Goal: Task Accomplishment & Management: Use online tool/utility

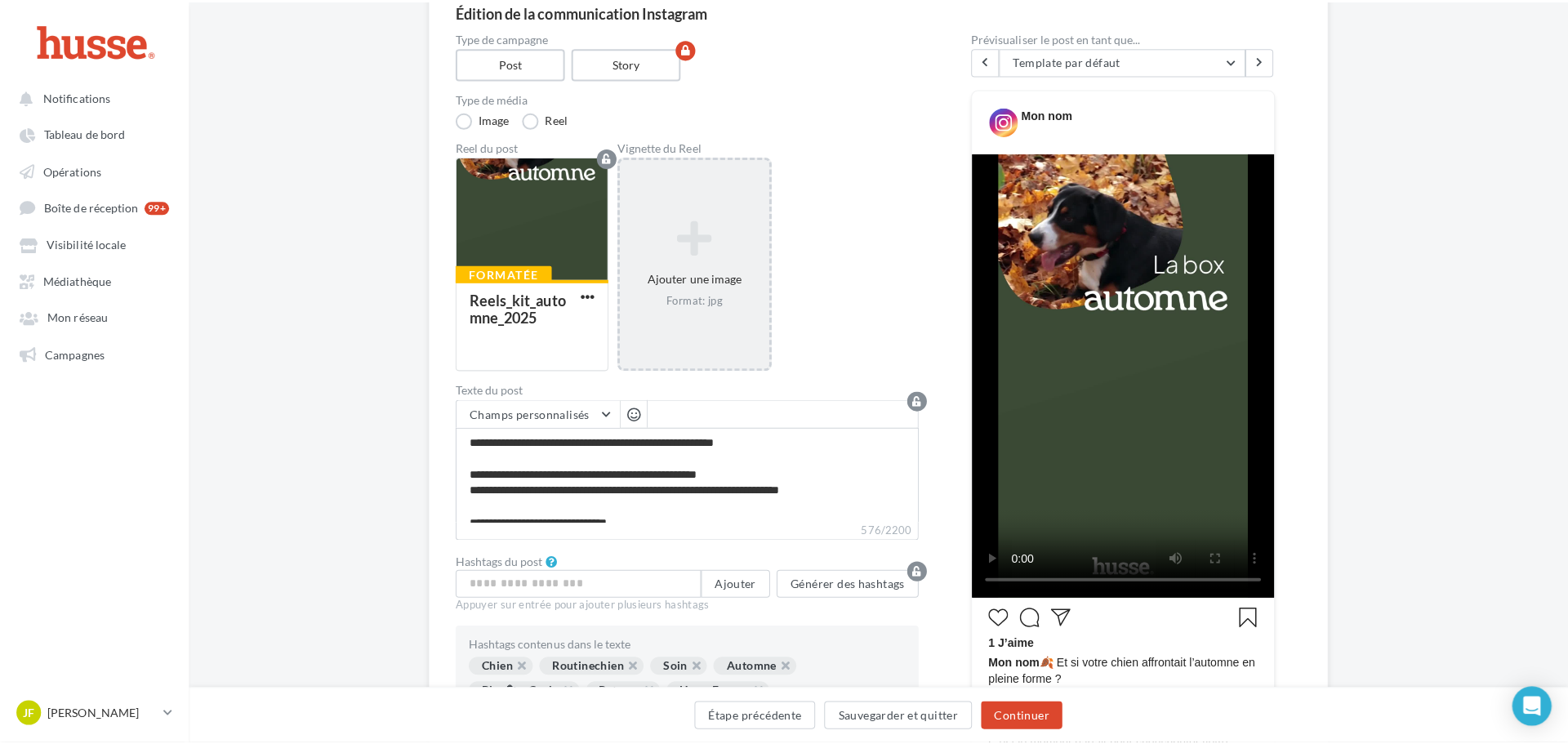
scroll to position [163, 0]
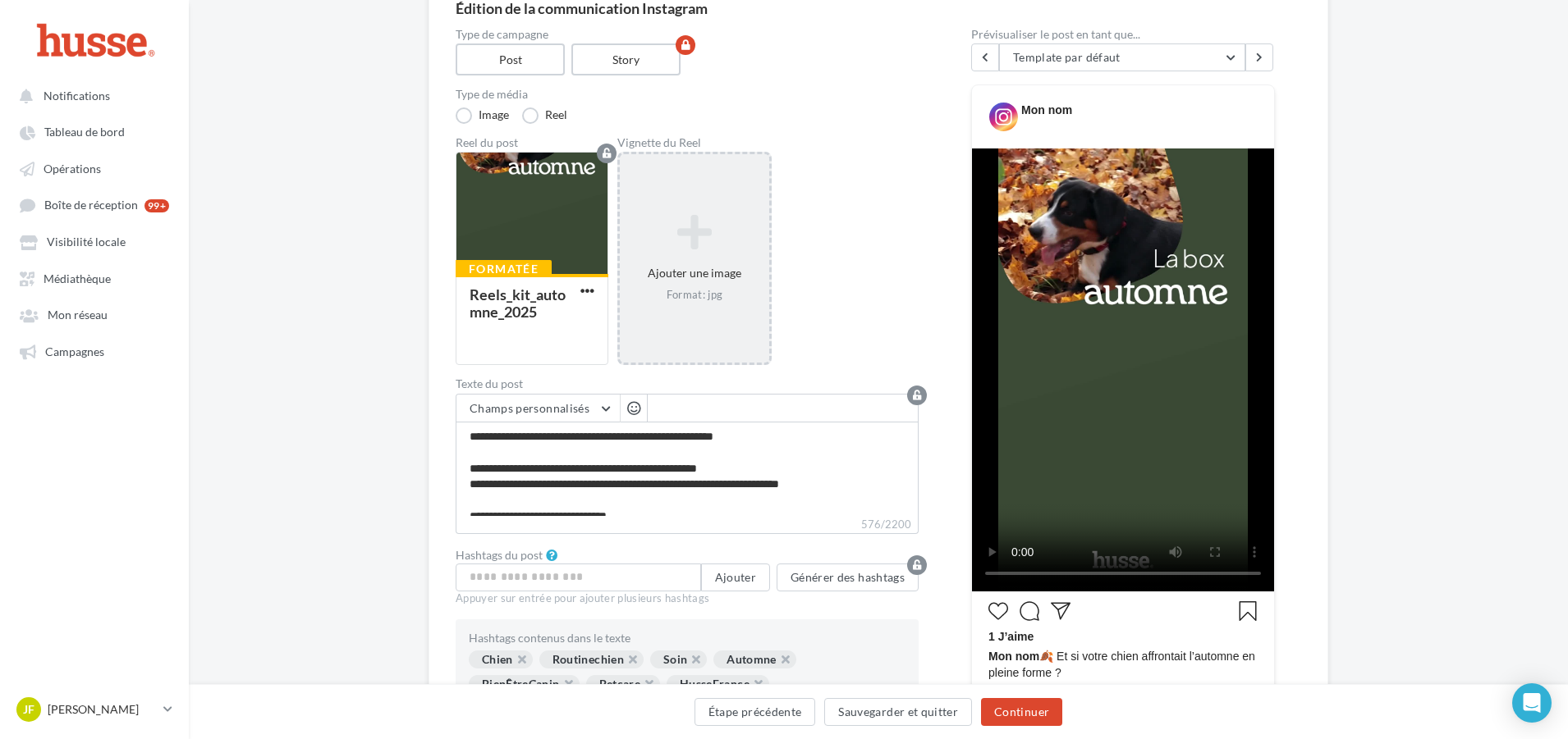
click at [709, 243] on icon at bounding box center [694, 233] width 136 height 40
click at [701, 221] on icon at bounding box center [694, 233] width 136 height 40
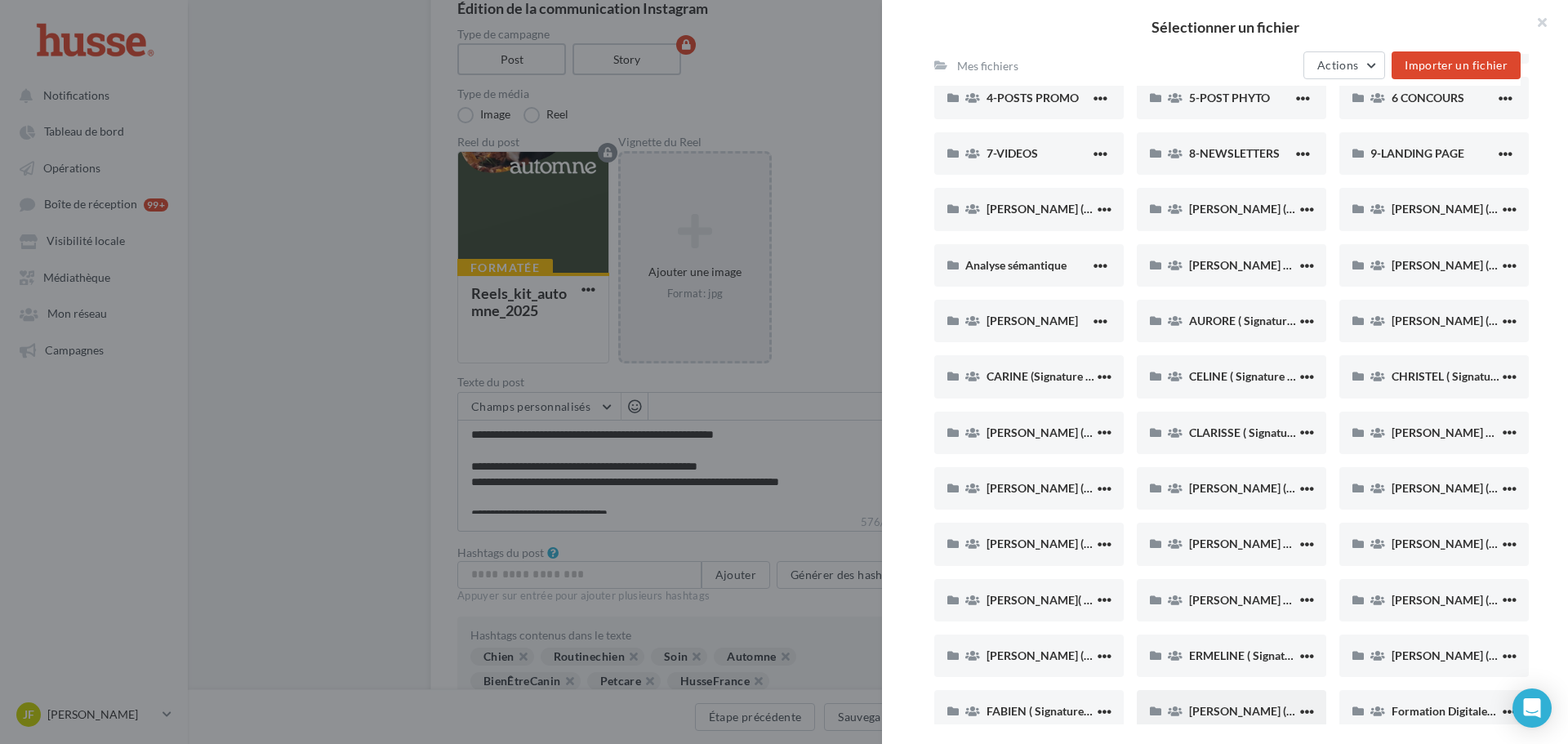
scroll to position [0, 0]
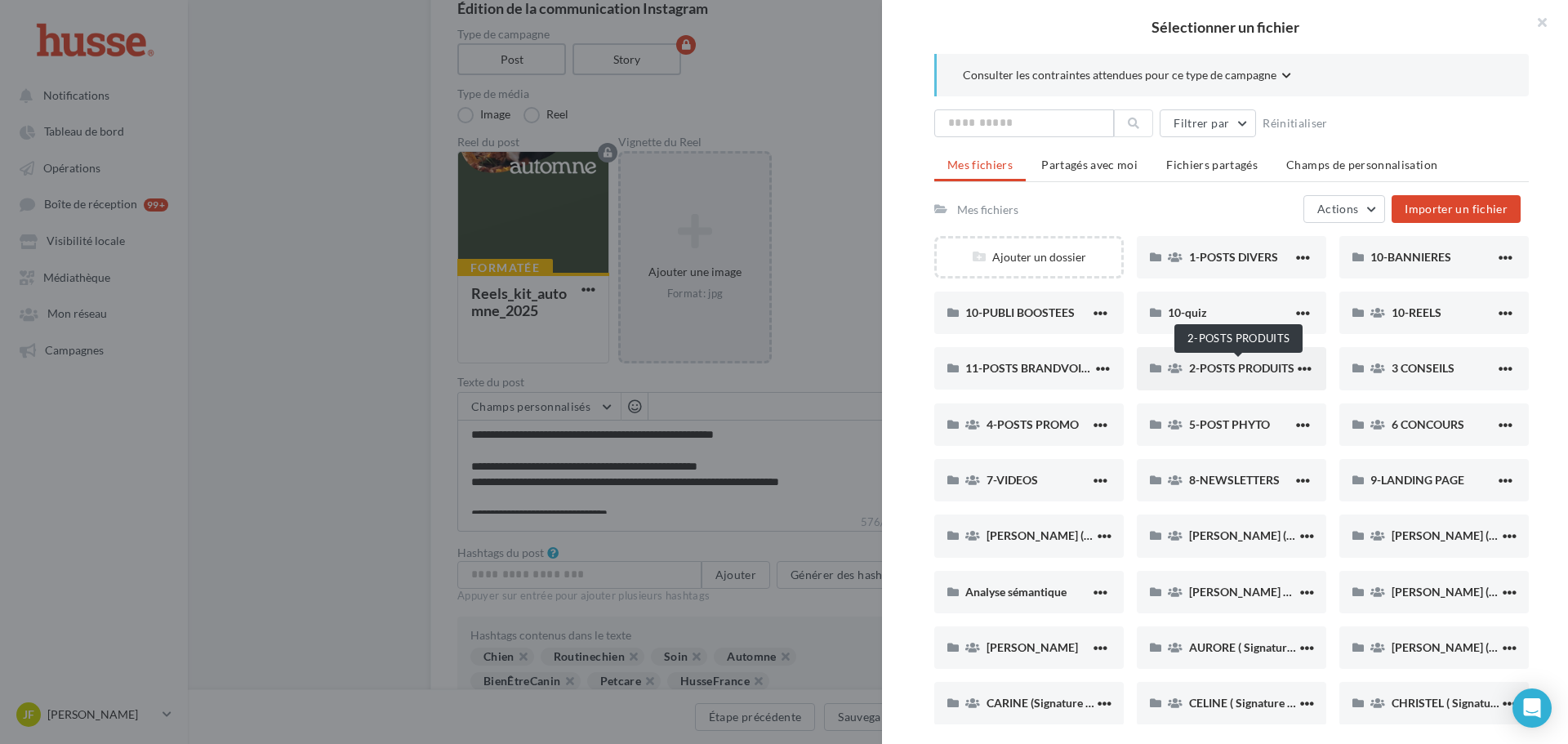
click at [1210, 371] on span "2-POSTS PRODUITS" at bounding box center [1242, 368] width 105 height 14
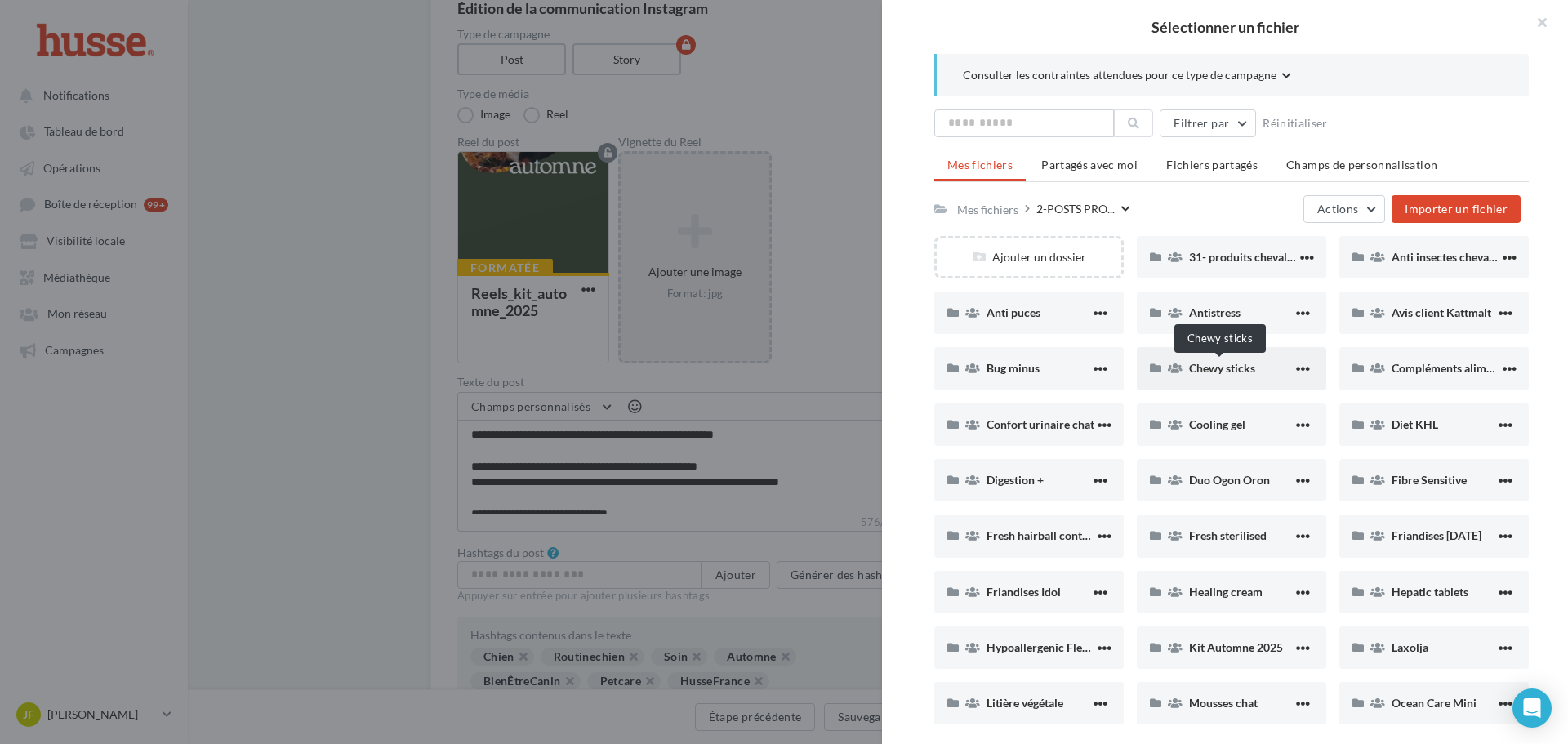
scroll to position [245, 0]
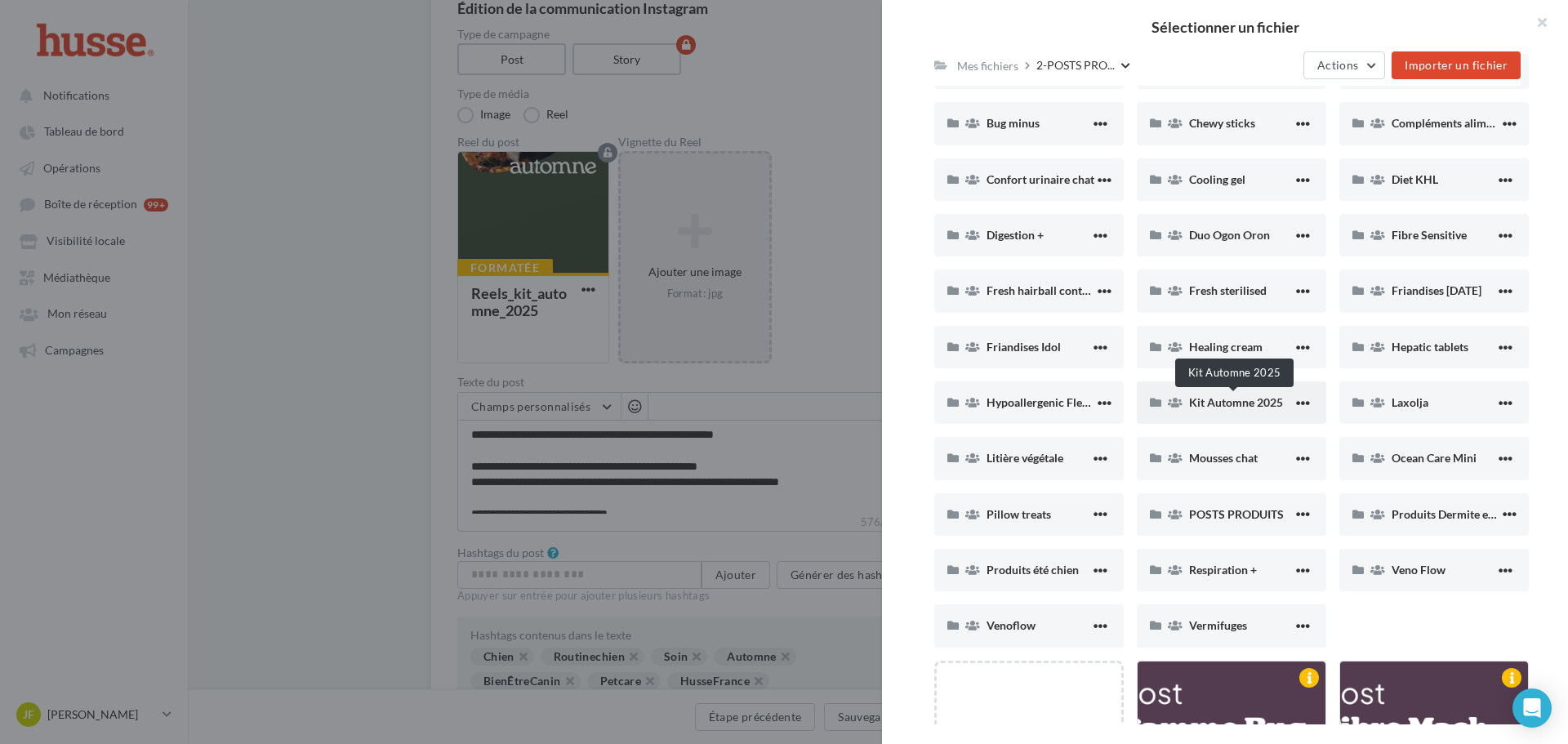
click at [1237, 407] on span "Kit Automne 2025" at bounding box center [1236, 402] width 94 height 14
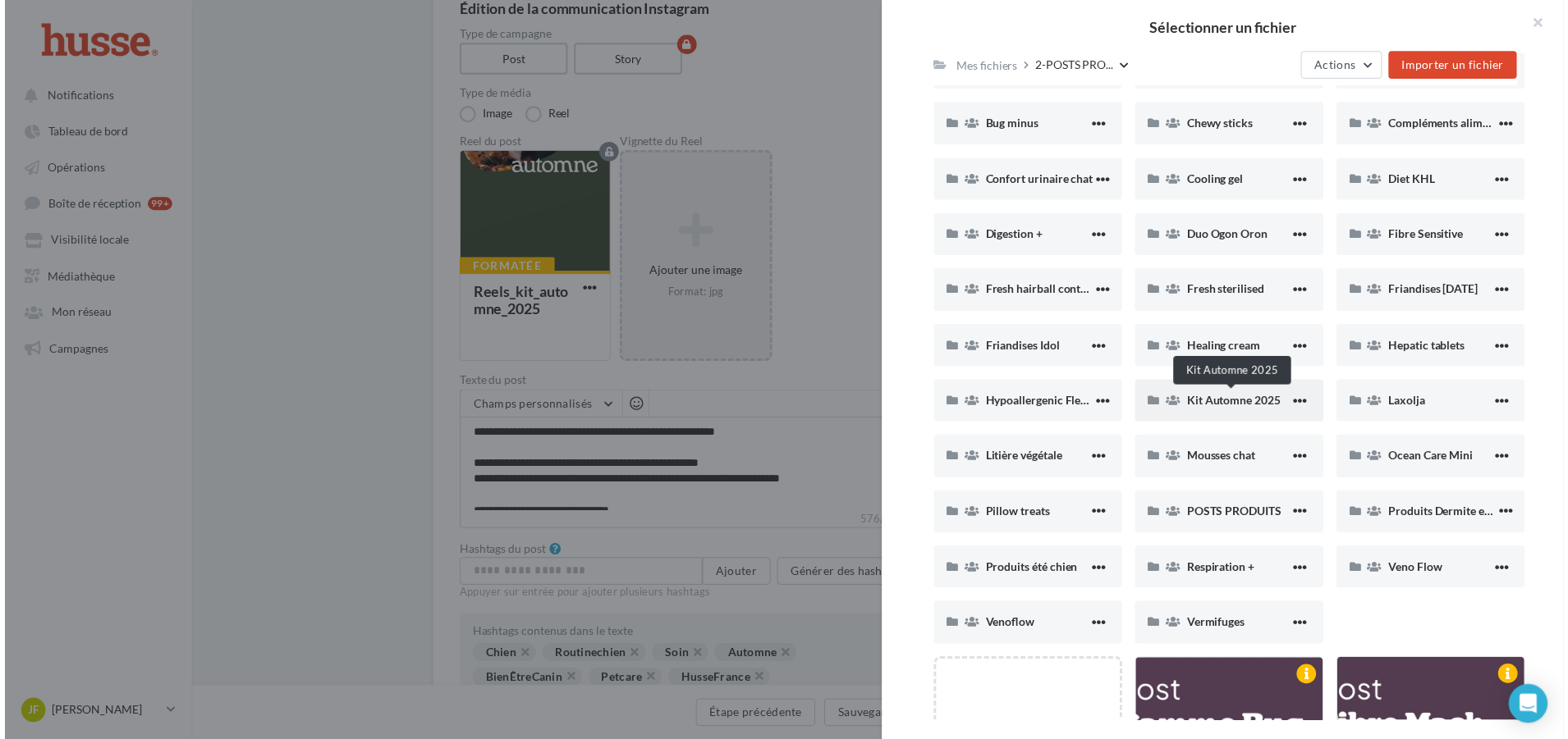
scroll to position [0, 0]
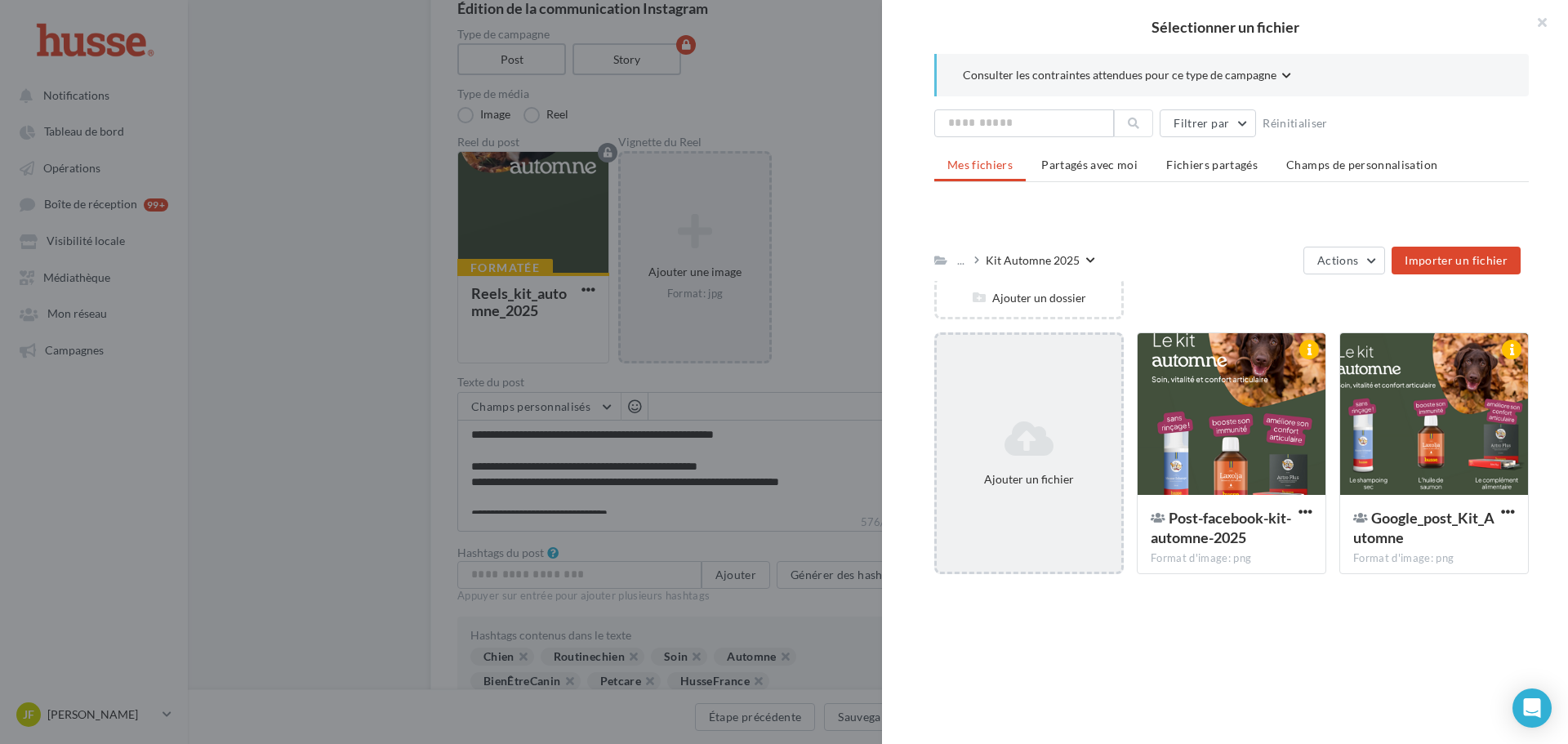
click at [1031, 463] on div "Ajouter un fichier" at bounding box center [1028, 453] width 185 height 80
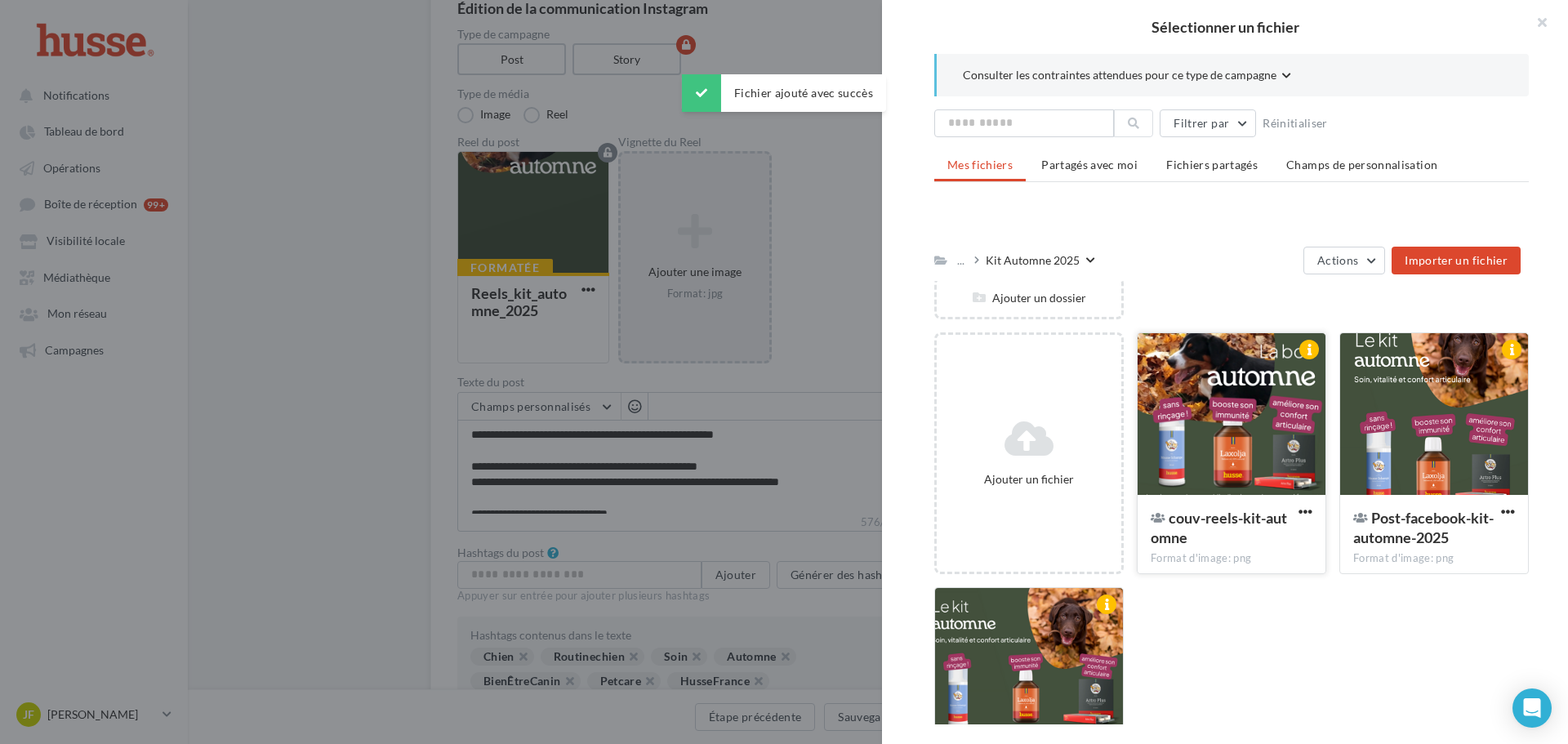
click at [1247, 431] on div at bounding box center [1231, 414] width 188 height 163
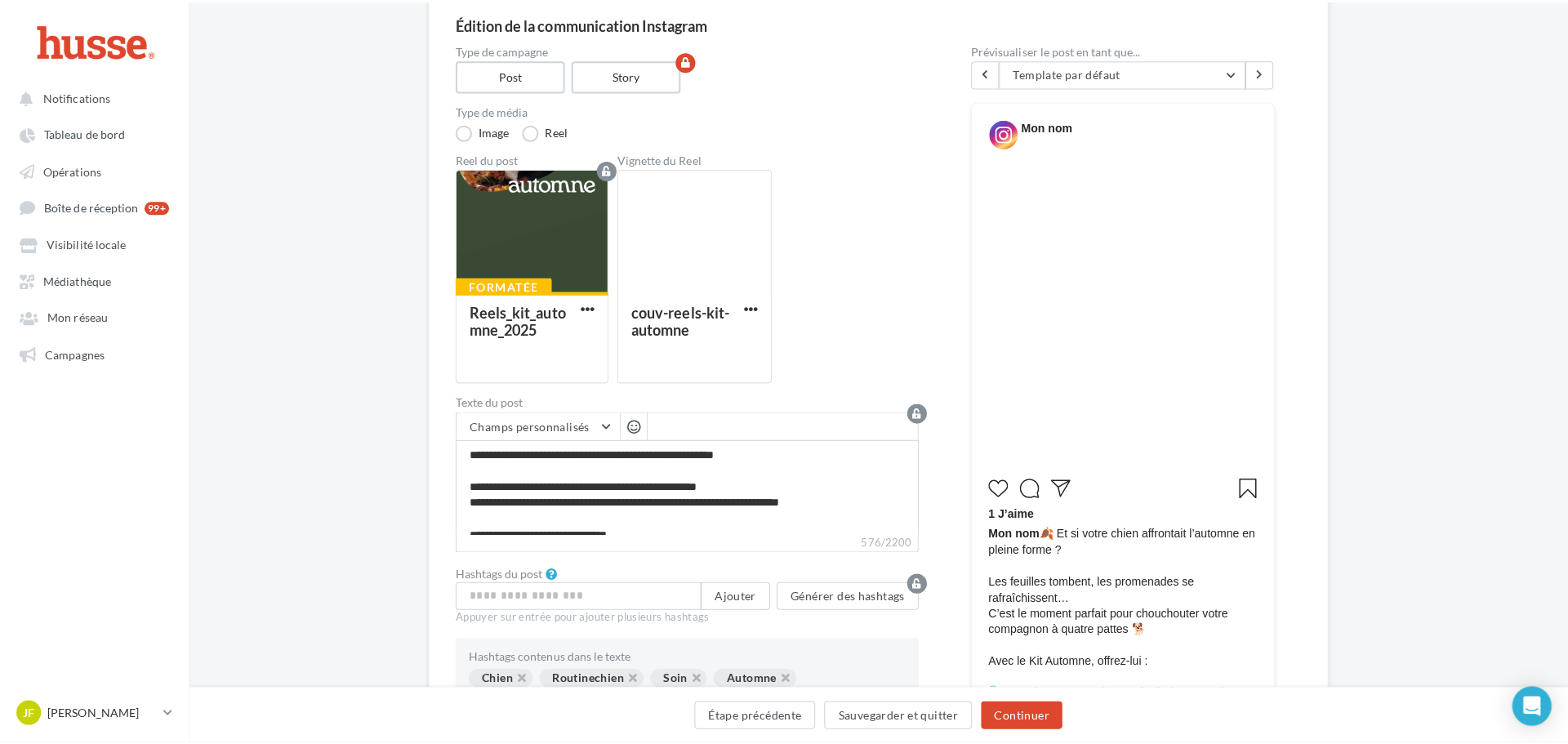
scroll to position [81, 0]
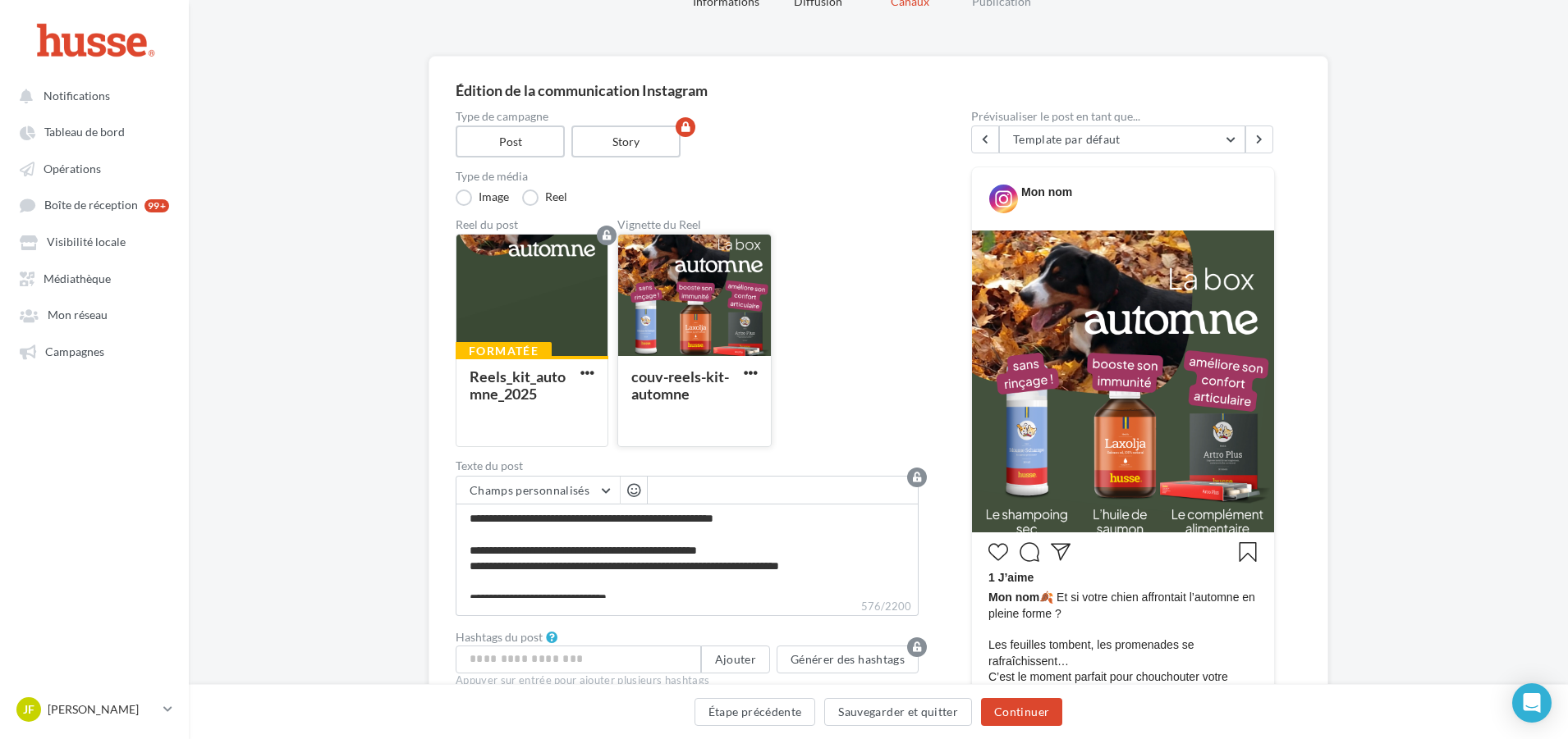
click at [762, 379] on div "couv-reels-kit-automne" at bounding box center [694, 400] width 153 height 89
click at [749, 372] on span "button" at bounding box center [751, 373] width 14 height 14
click at [800, 448] on button "Supprimer" at bounding box center [822, 448] width 164 height 42
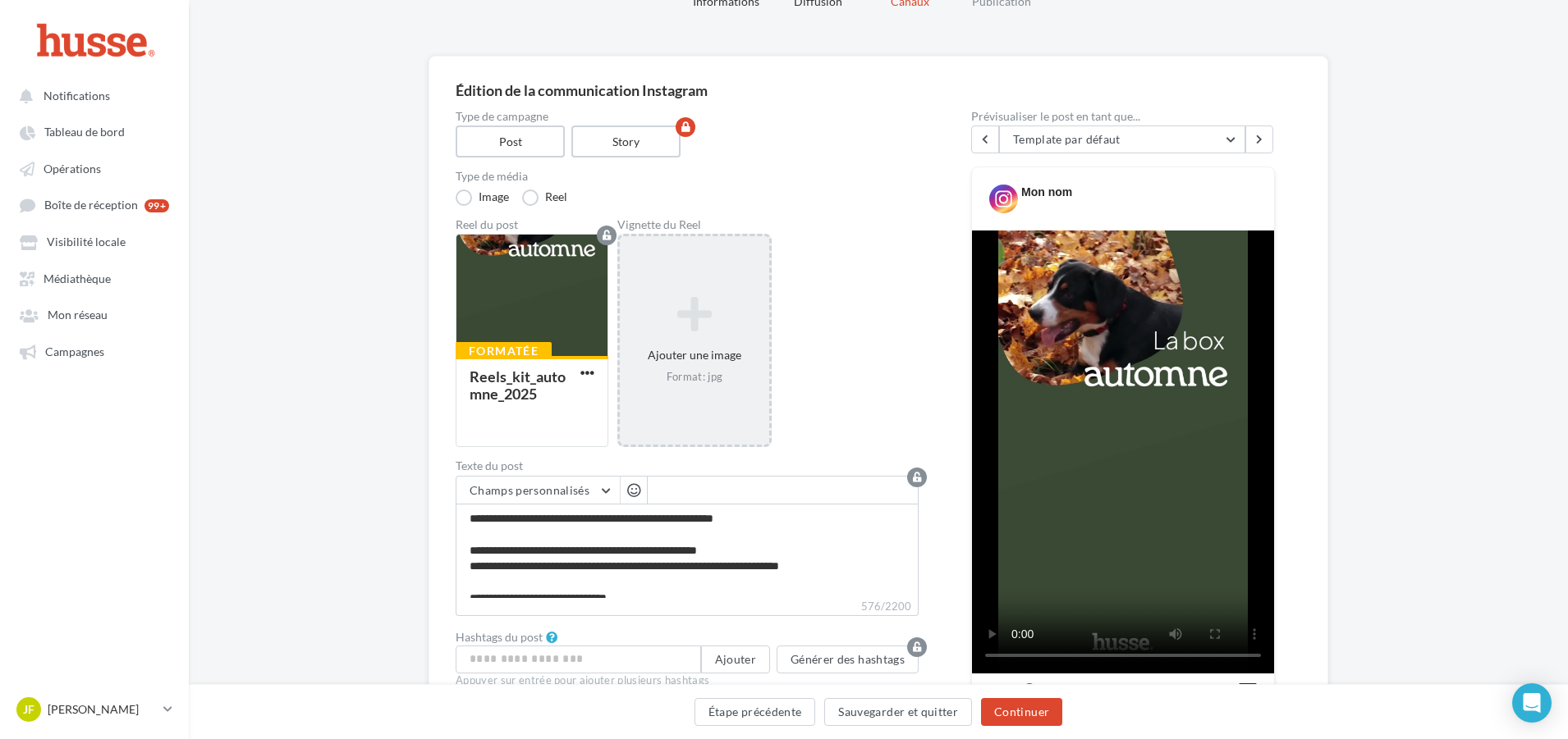
click at [696, 333] on icon at bounding box center [694, 315] width 136 height 40
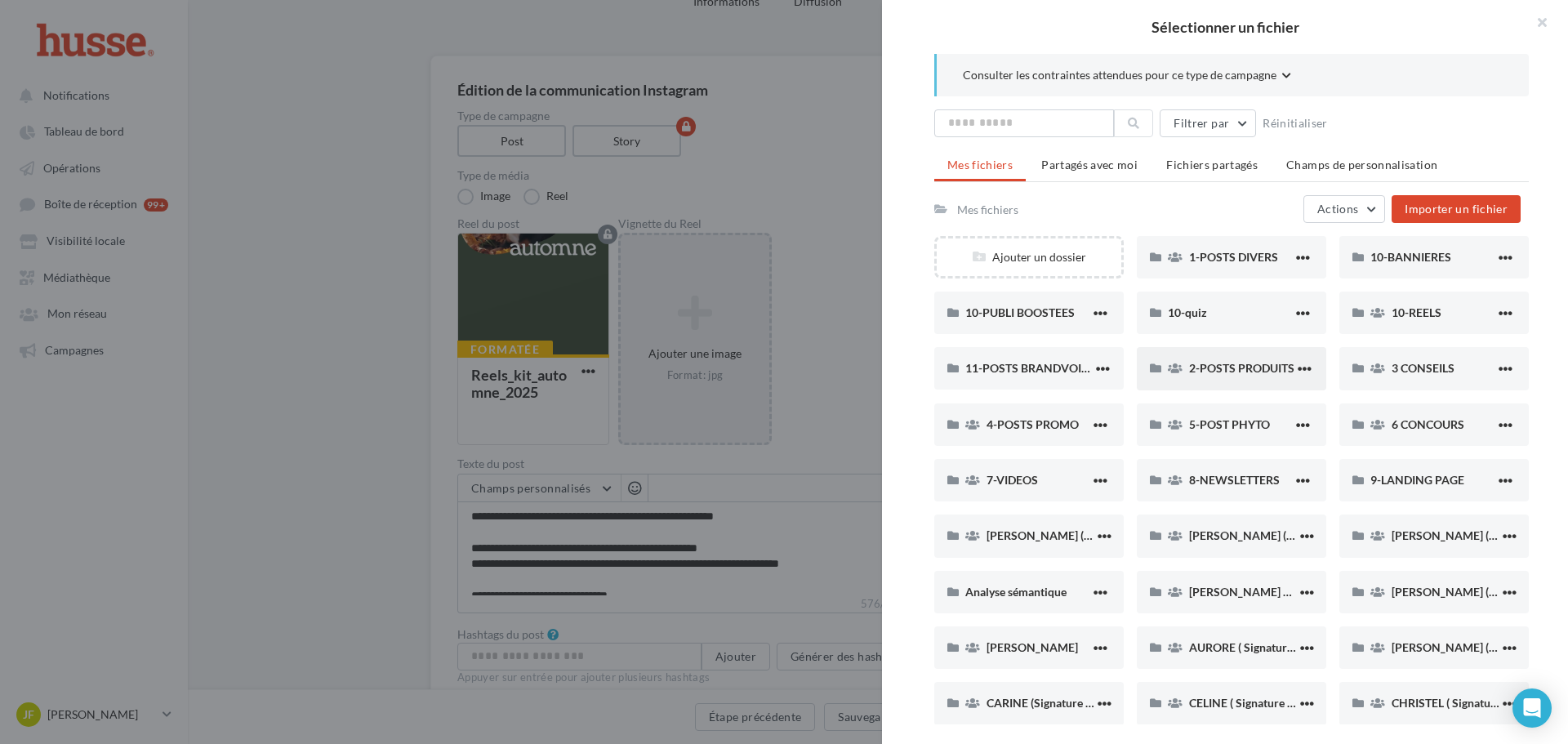
click at [1229, 365] on span "2-POSTS PRODUITS" at bounding box center [1242, 368] width 105 height 14
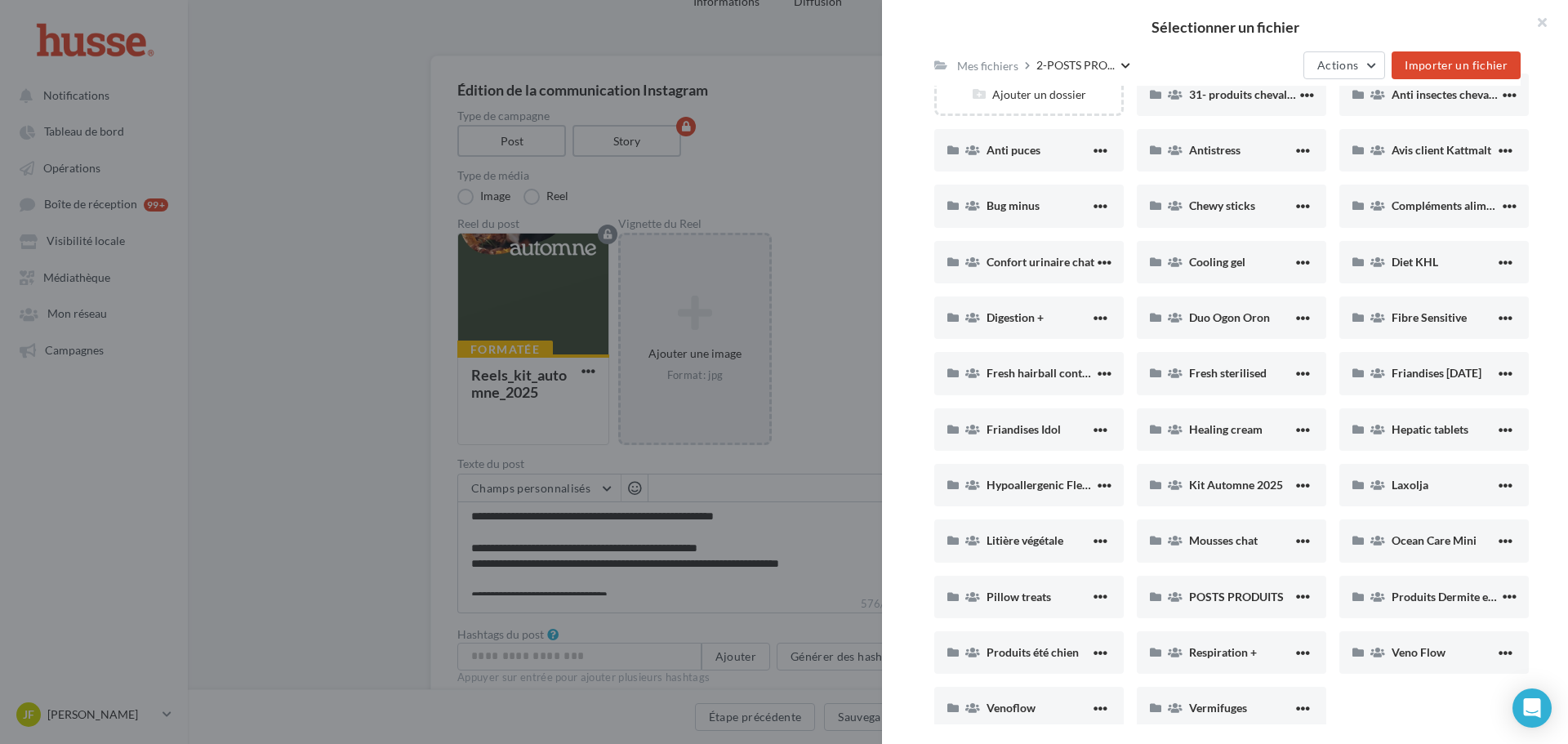
scroll to position [163, 0]
click at [1215, 477] on span "Kit Automne 2025" at bounding box center [1236, 483] width 94 height 14
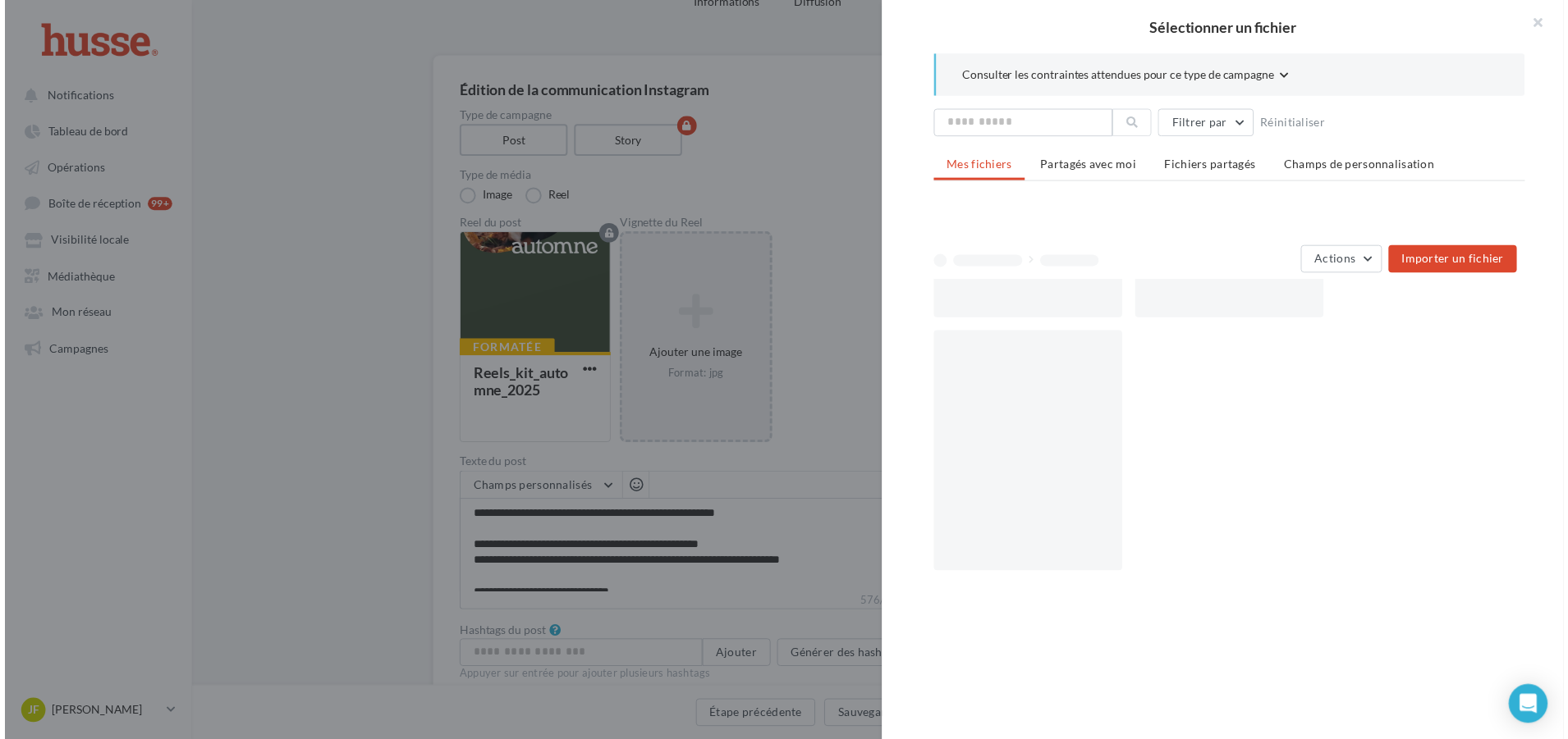
scroll to position [0, 0]
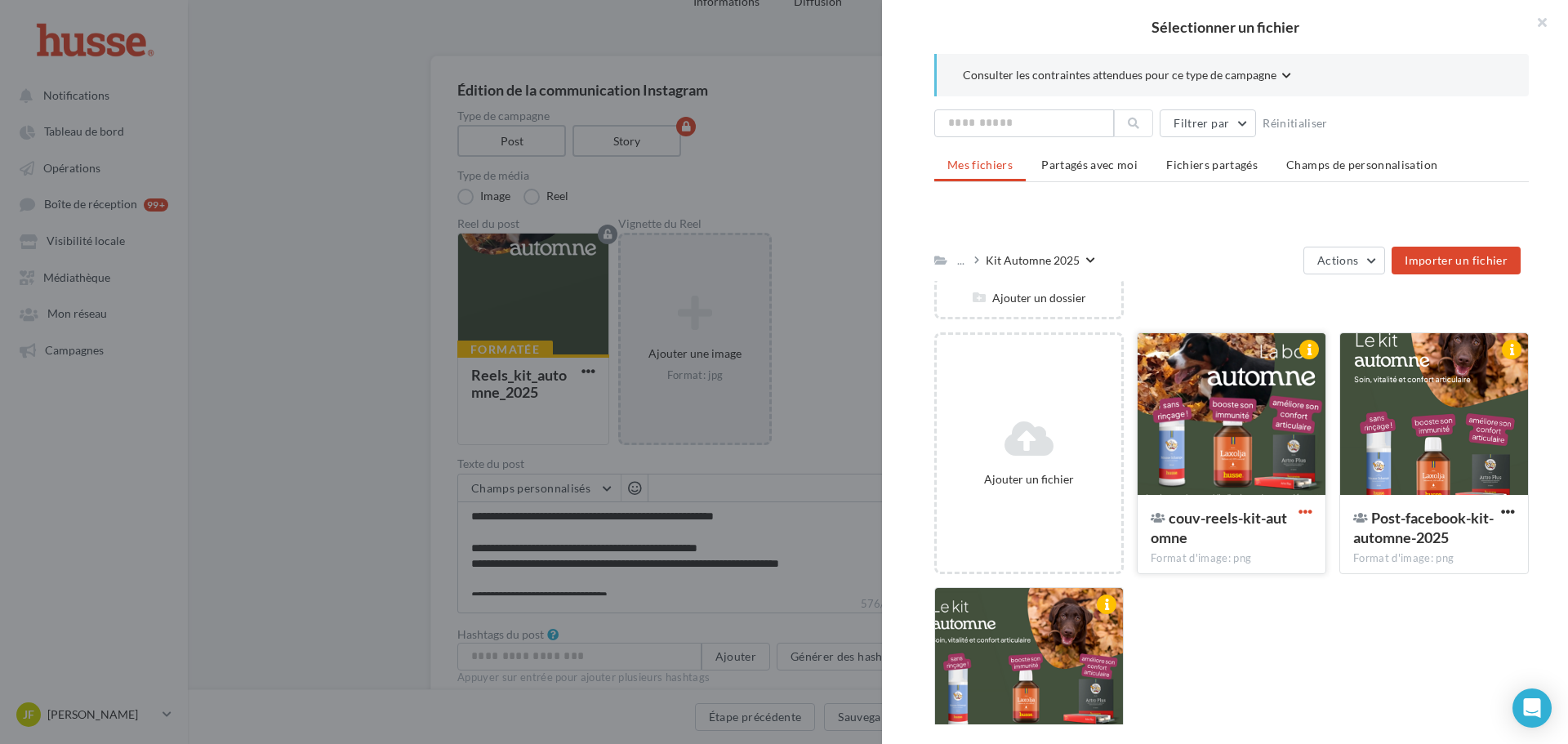
click at [1299, 514] on span "button" at bounding box center [1306, 511] width 14 height 14
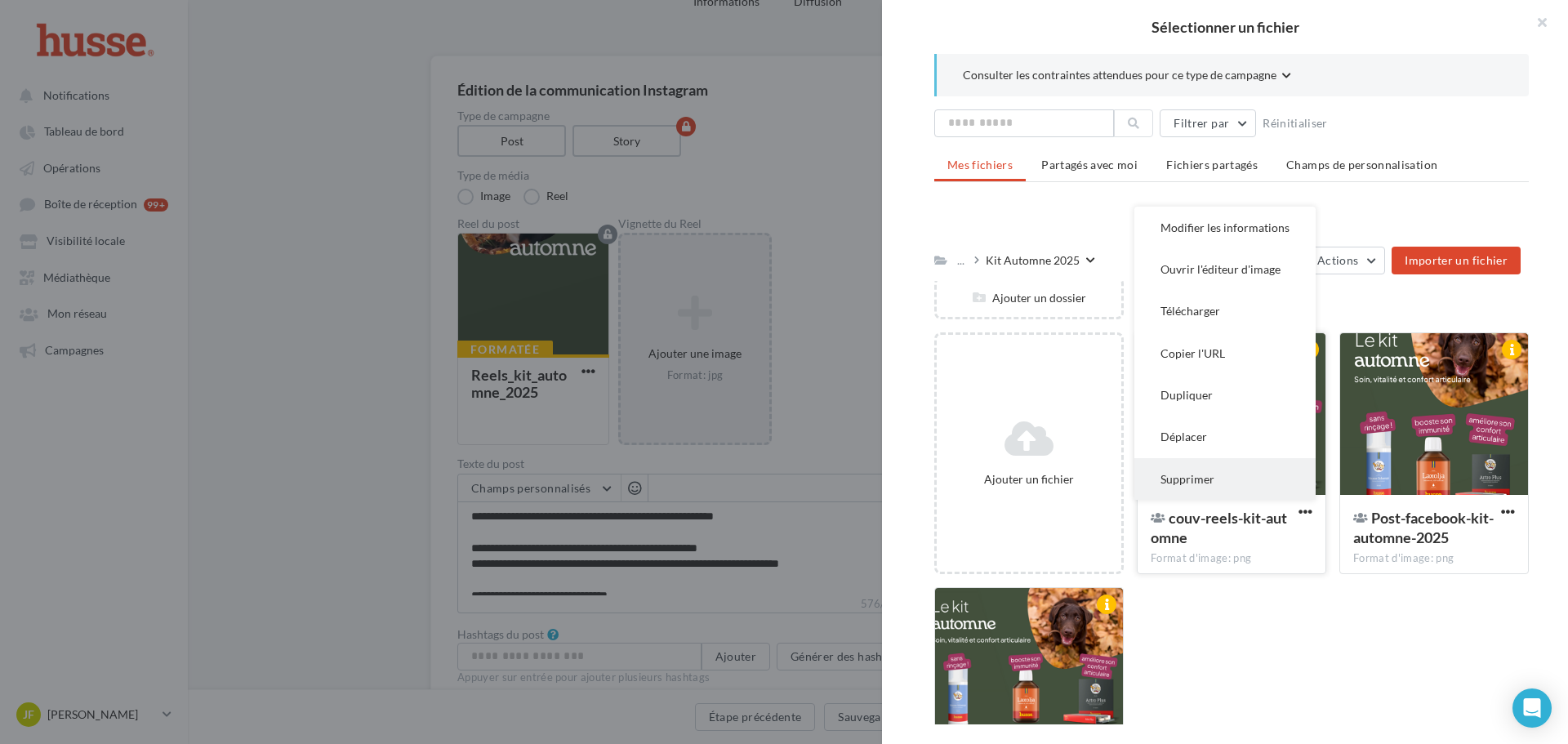
click at [1228, 478] on button "Supprimer" at bounding box center [1224, 479] width 181 height 42
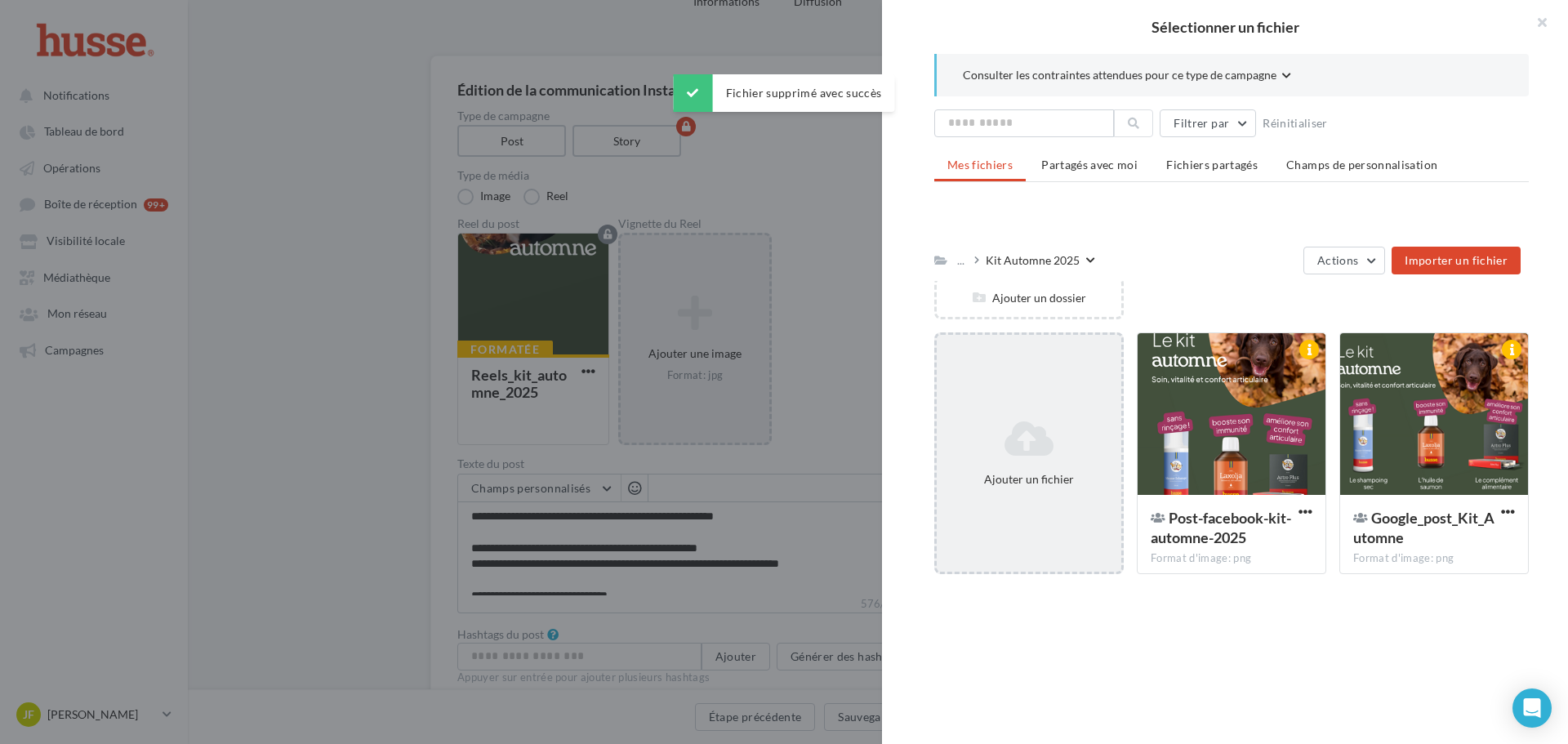
click at [1048, 431] on icon at bounding box center [1029, 438] width 171 height 39
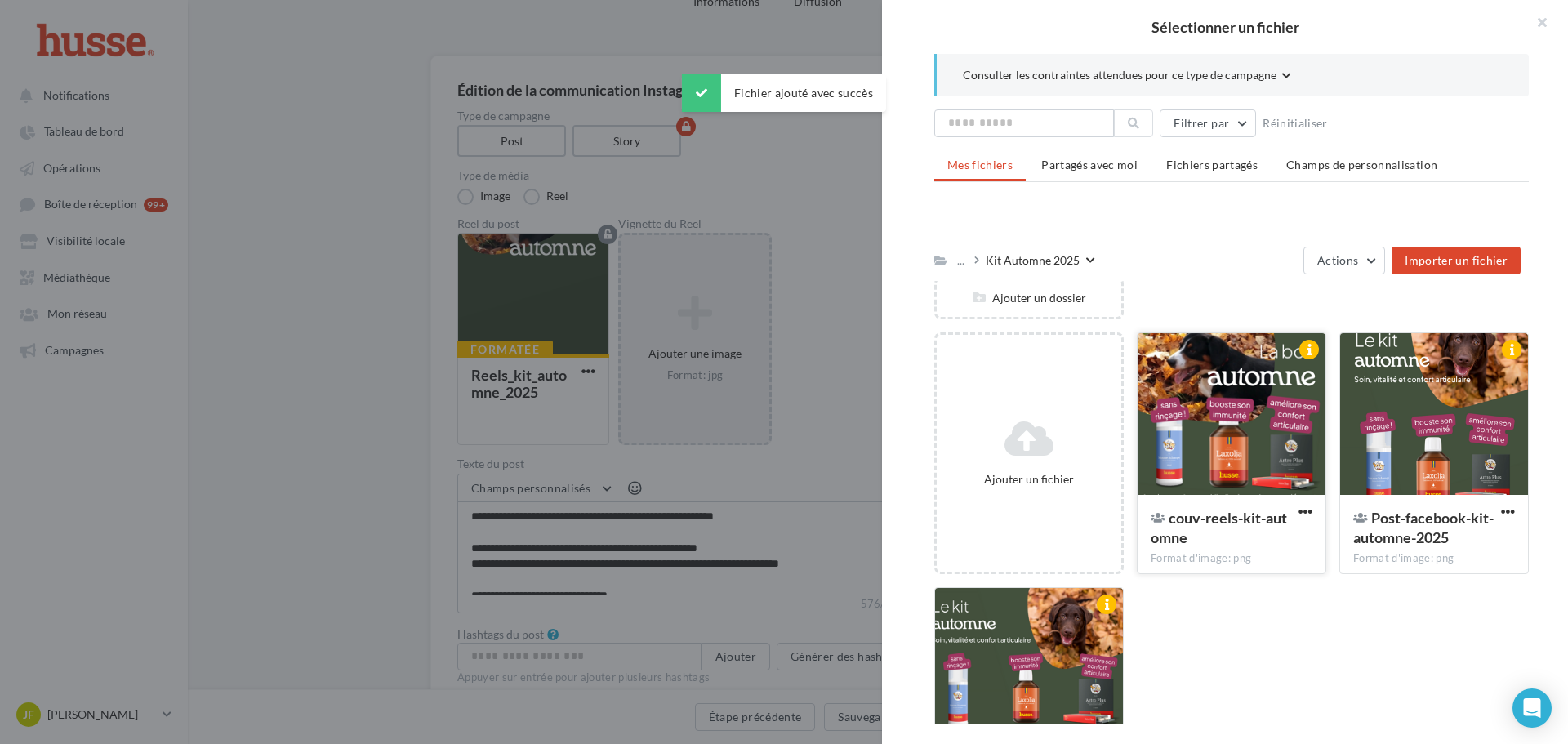
click at [1223, 417] on div at bounding box center [1231, 414] width 188 height 163
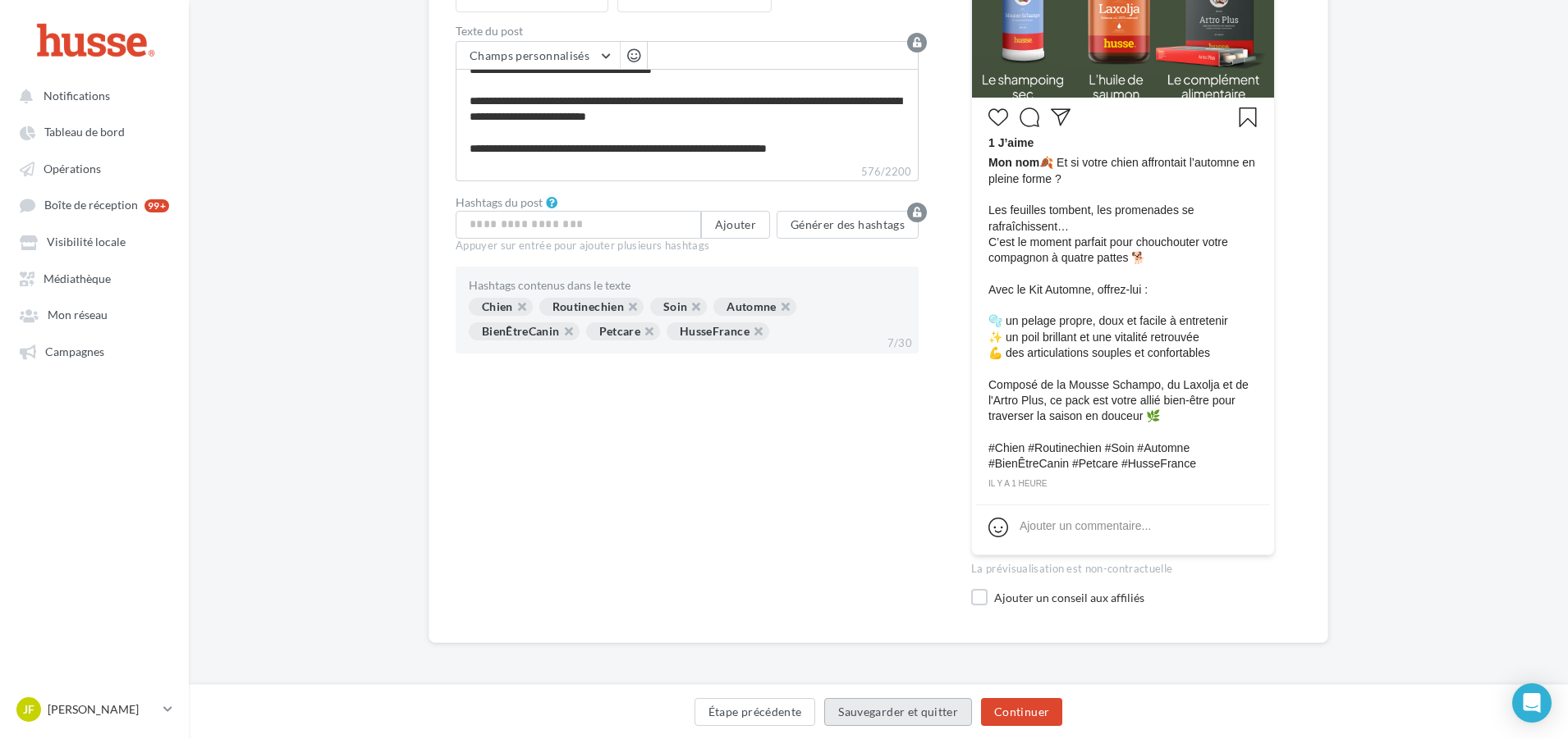
scroll to position [518, 0]
click at [744, 715] on button "Étape précédente" at bounding box center [755, 713] width 121 height 28
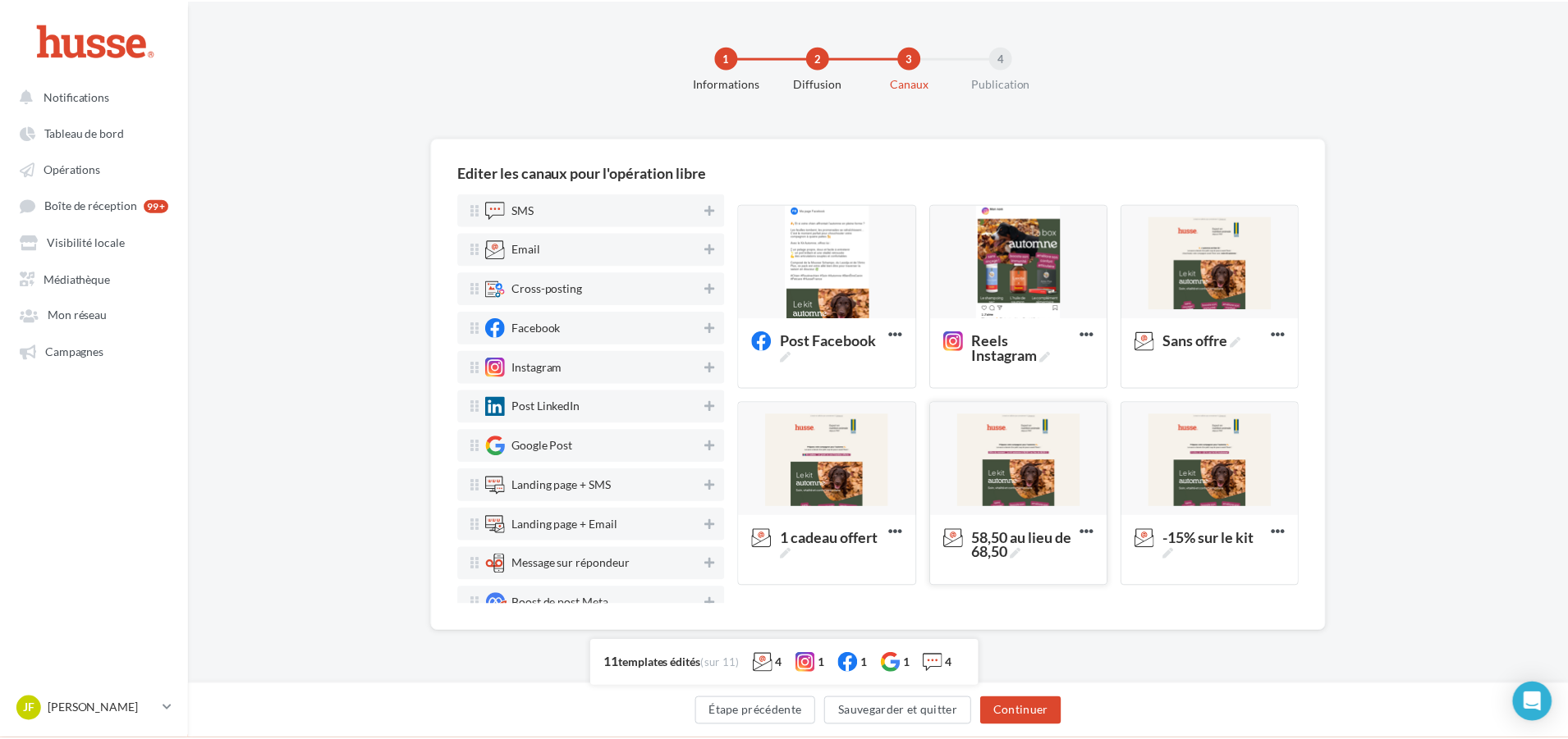
scroll to position [0, 0]
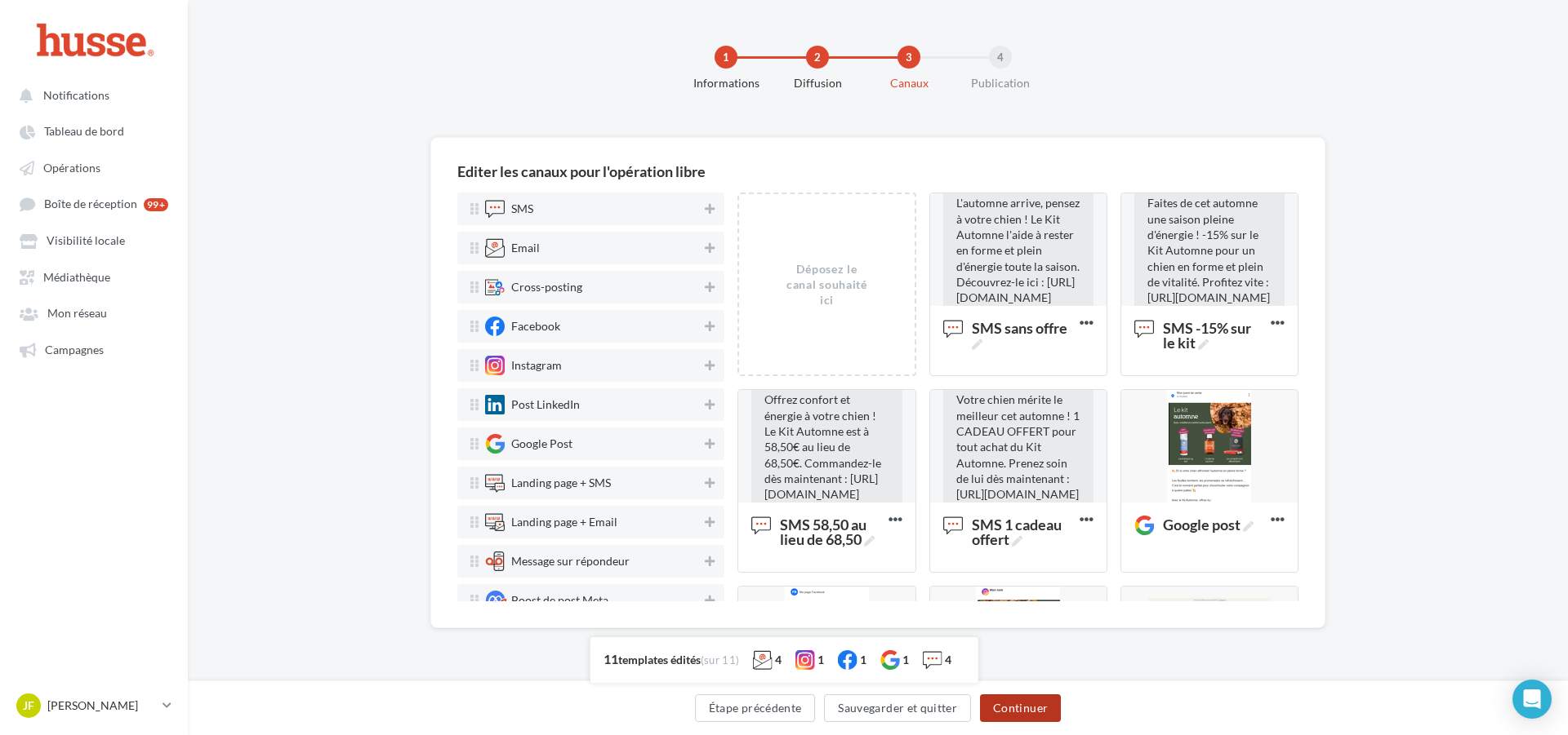
click at [1009, 707] on button "Continuer" at bounding box center [1021, 709] width 80 height 28
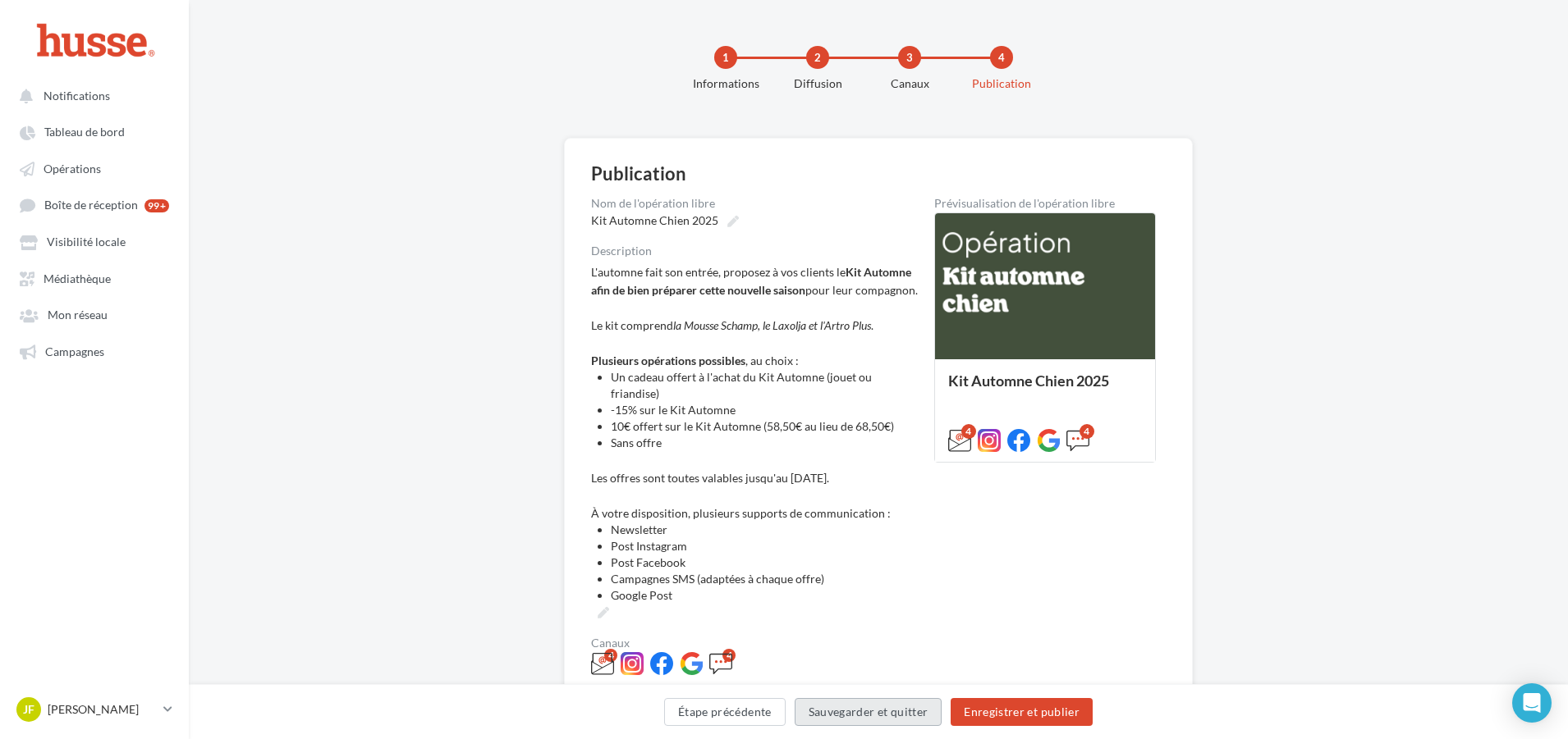
click at [878, 716] on button "Sauvegarder et quitter" at bounding box center [868, 713] width 148 height 28
